Goal: Register for event/course

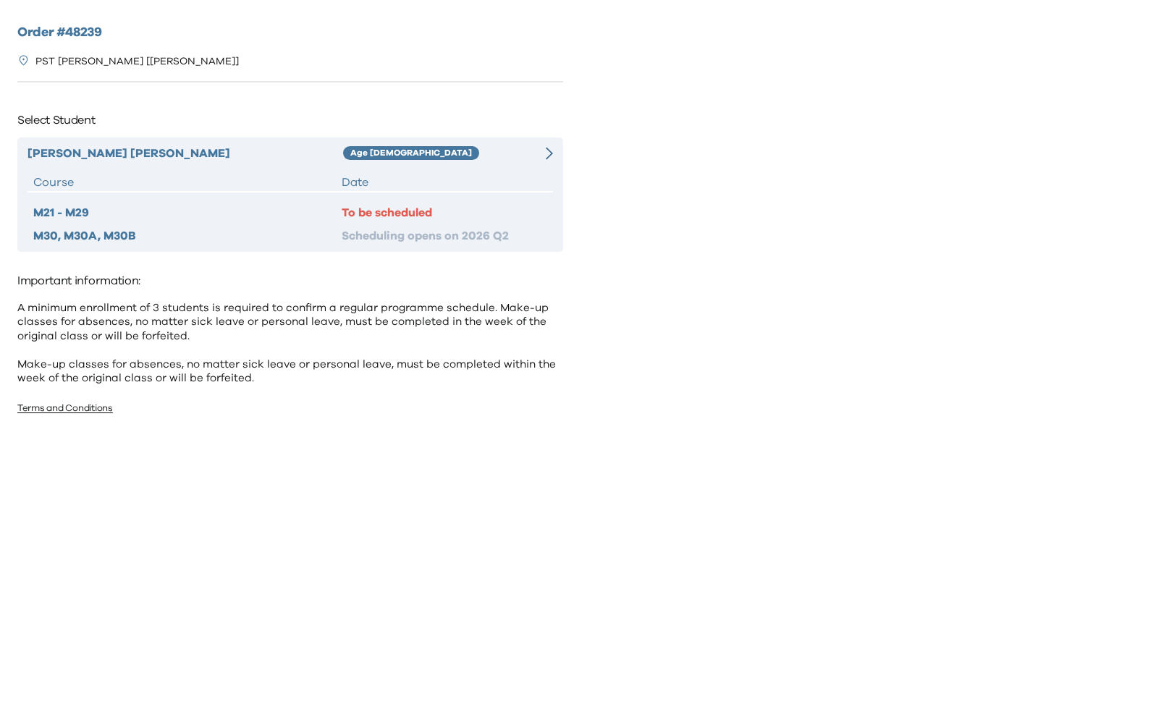
click at [541, 153] on div at bounding box center [540, 153] width 26 height 17
click at [544, 161] on div at bounding box center [540, 153] width 26 height 17
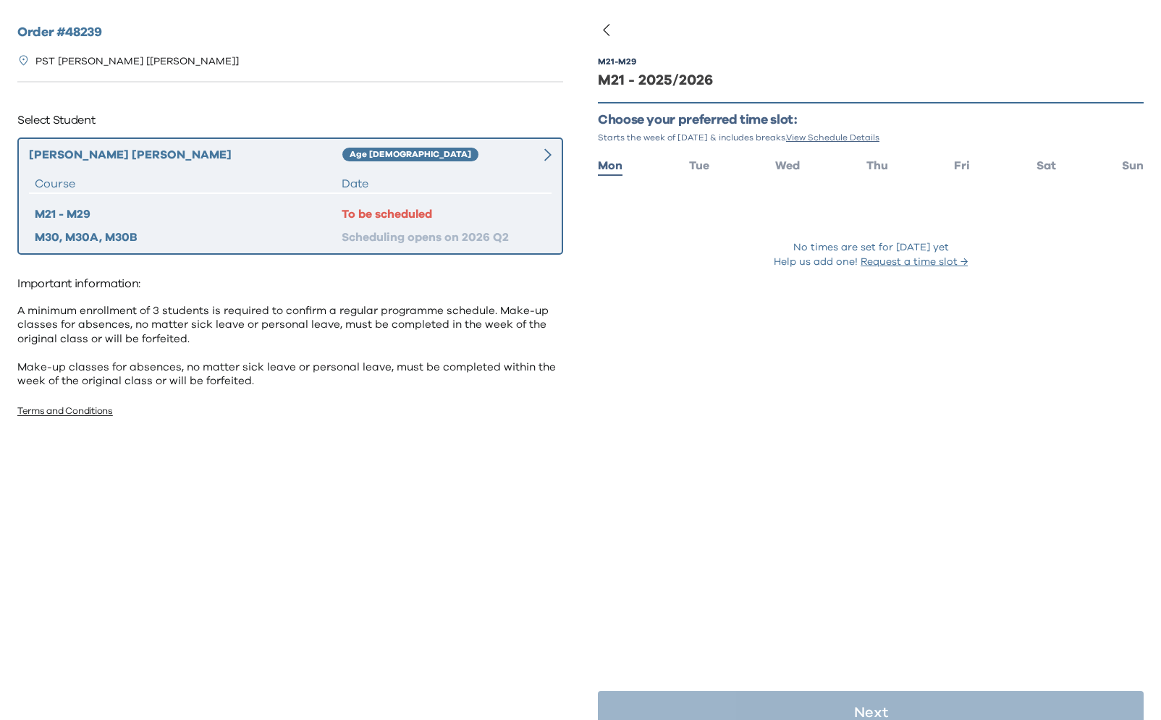
click at [865, 166] on ul "Mon Tue Wed Thu Fri Sat Sun" at bounding box center [871, 164] width 546 height 21
click at [884, 164] on span "Thu" at bounding box center [877, 166] width 22 height 12
